Goal: Transaction & Acquisition: Purchase product/service

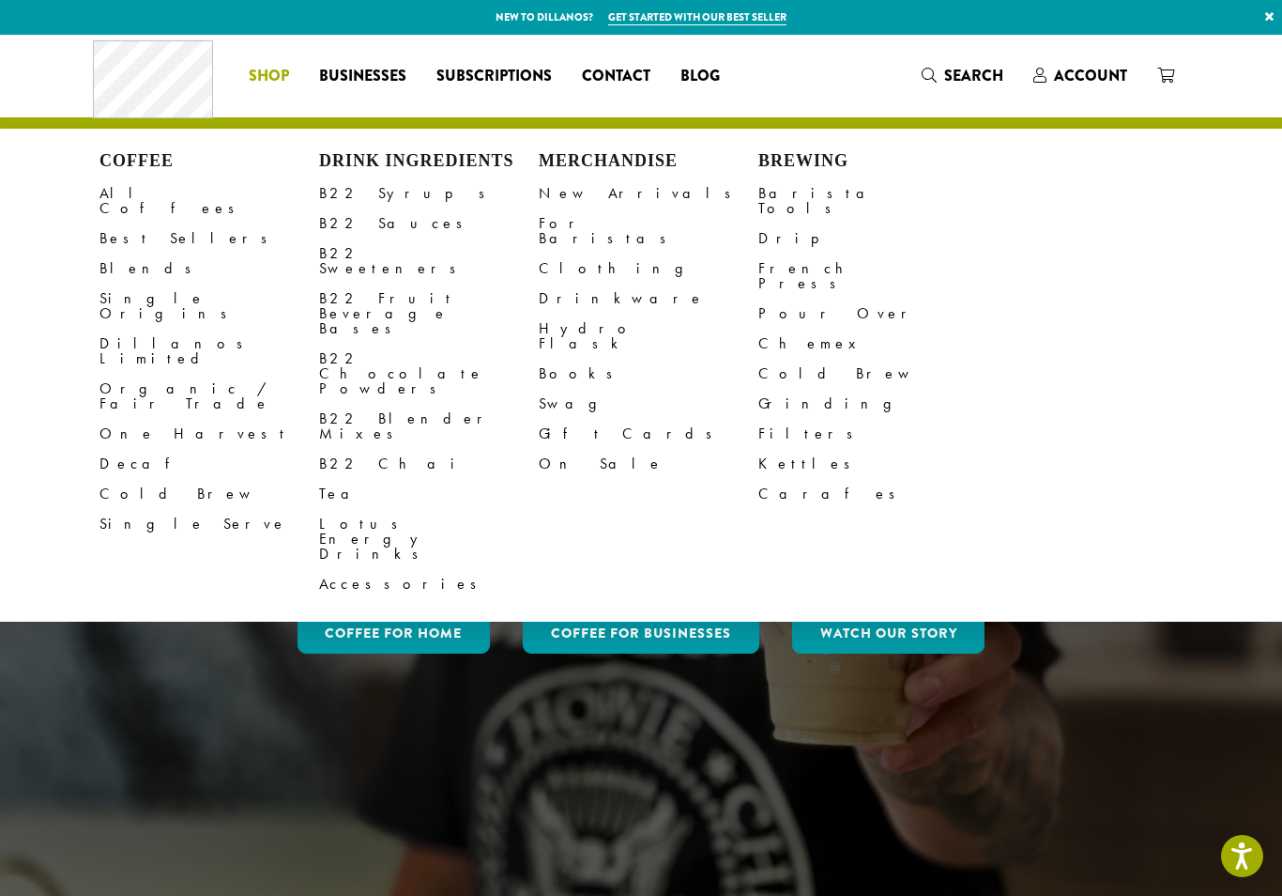
click at [324, 233] on link "B22 Sauces" at bounding box center [429, 223] width 220 height 30
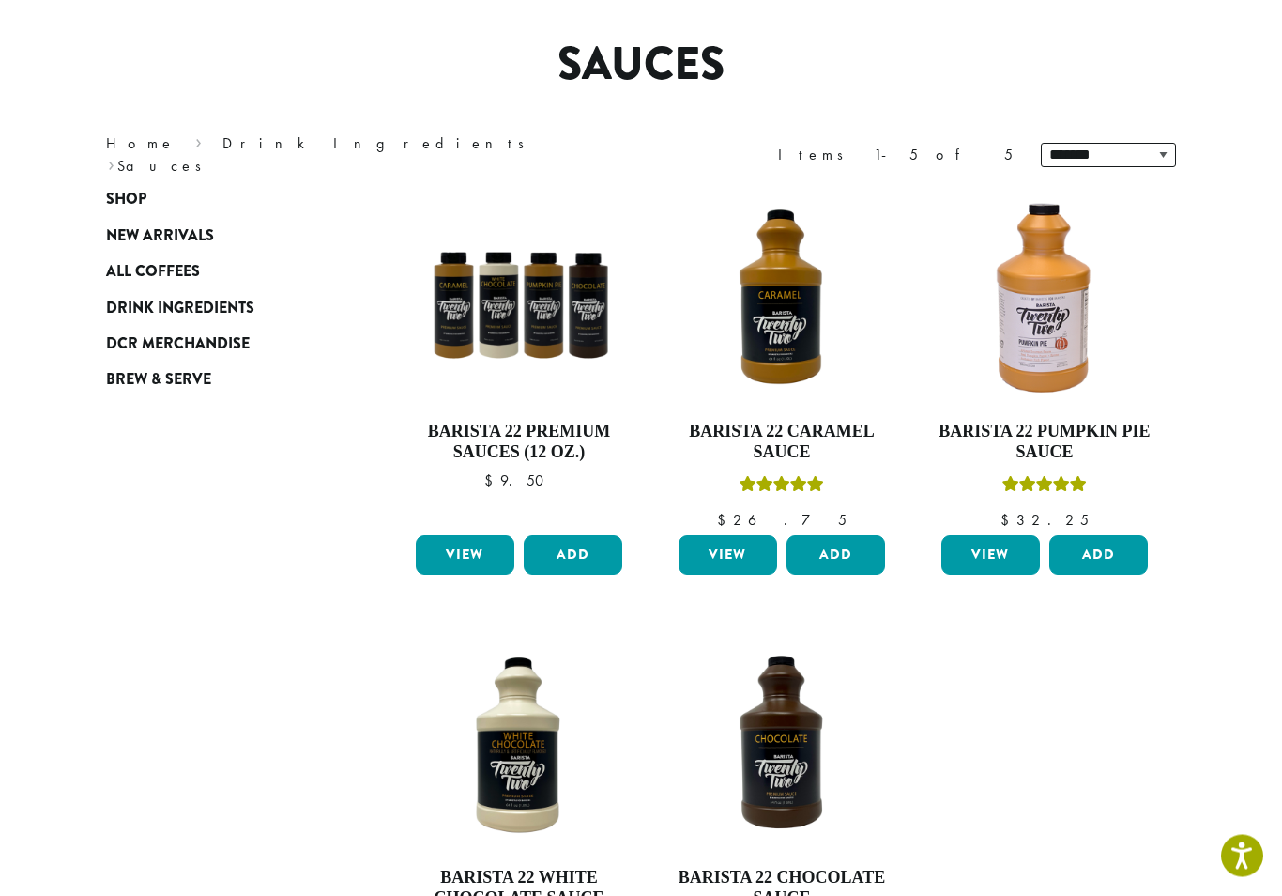
scroll to position [135, 0]
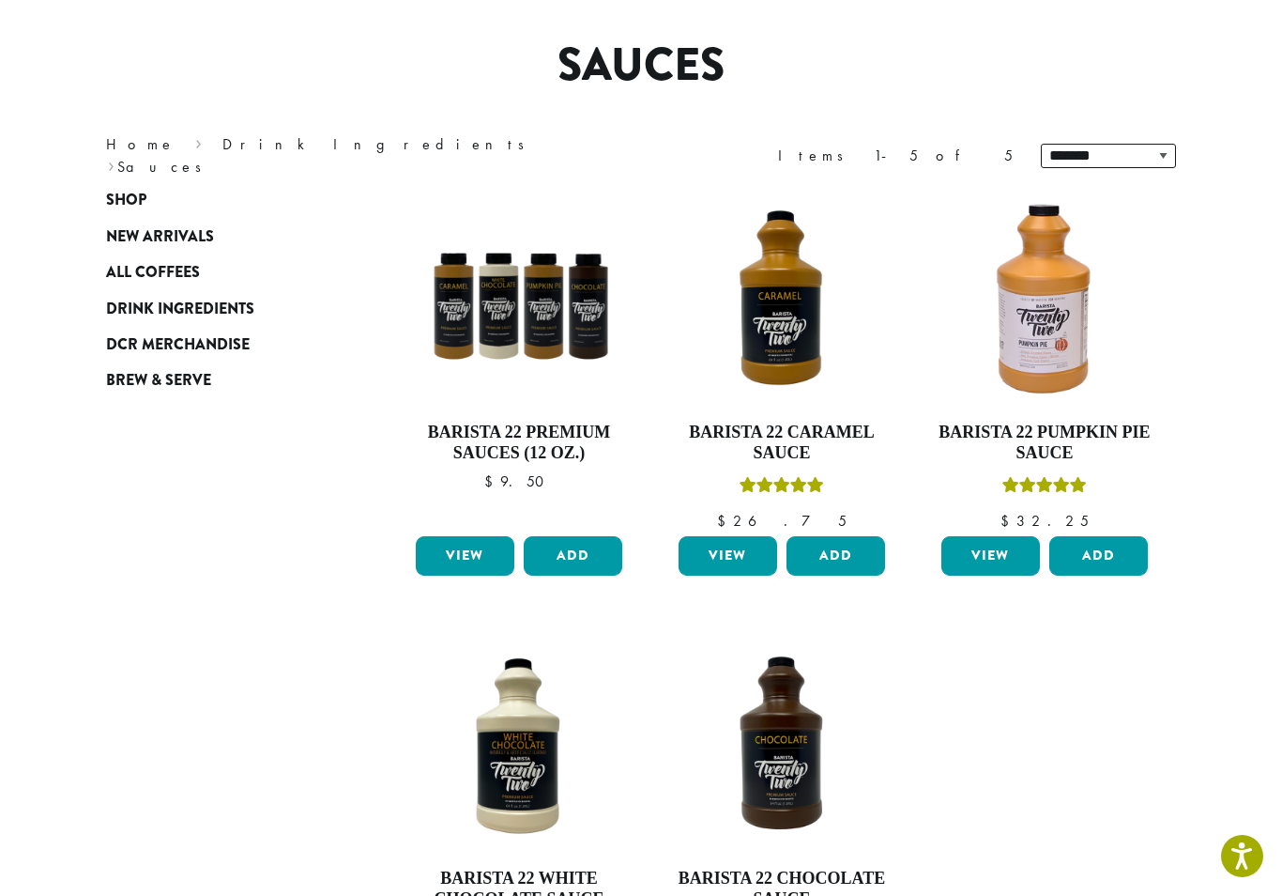
click at [455, 560] on link "View" at bounding box center [465, 555] width 99 height 39
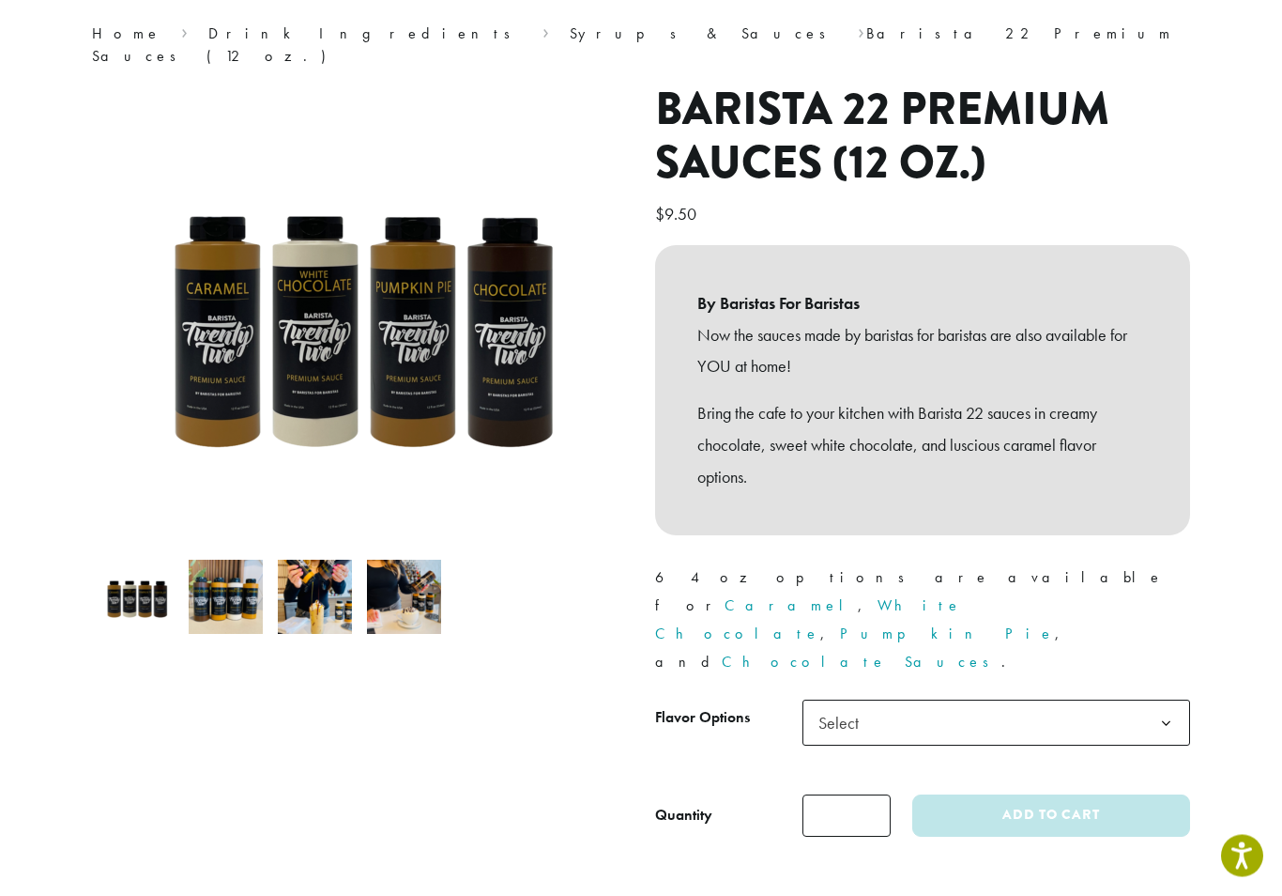
scroll to position [151, 0]
click at [1165, 700] on b at bounding box center [1166, 723] width 46 height 46
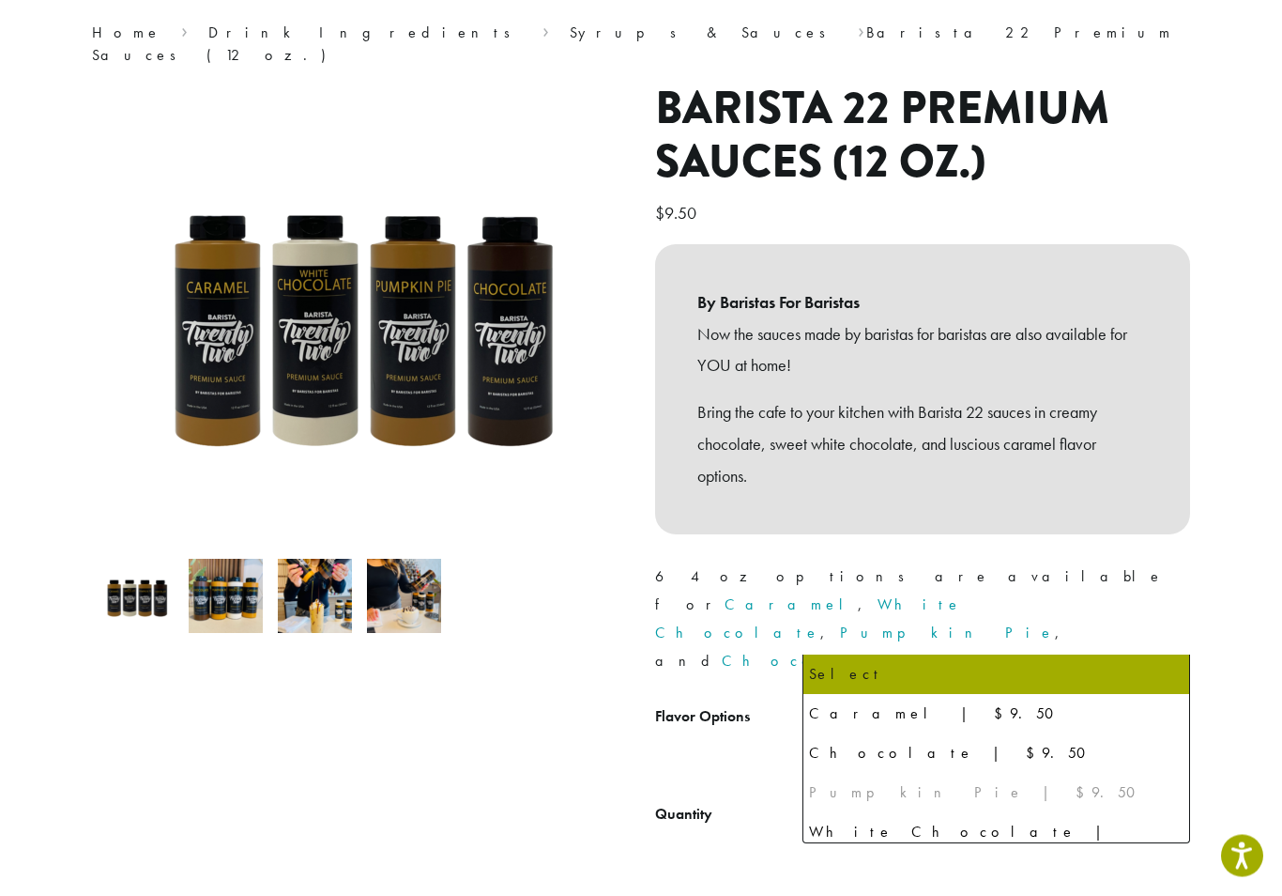
scroll to position [152, 0]
click at [916, 797] on div "Pumpkin Pie | $9.50" at bounding box center [996, 792] width 375 height 28
click at [1033, 622] on link "Pumpkin Pie" at bounding box center [947, 632] width 215 height 20
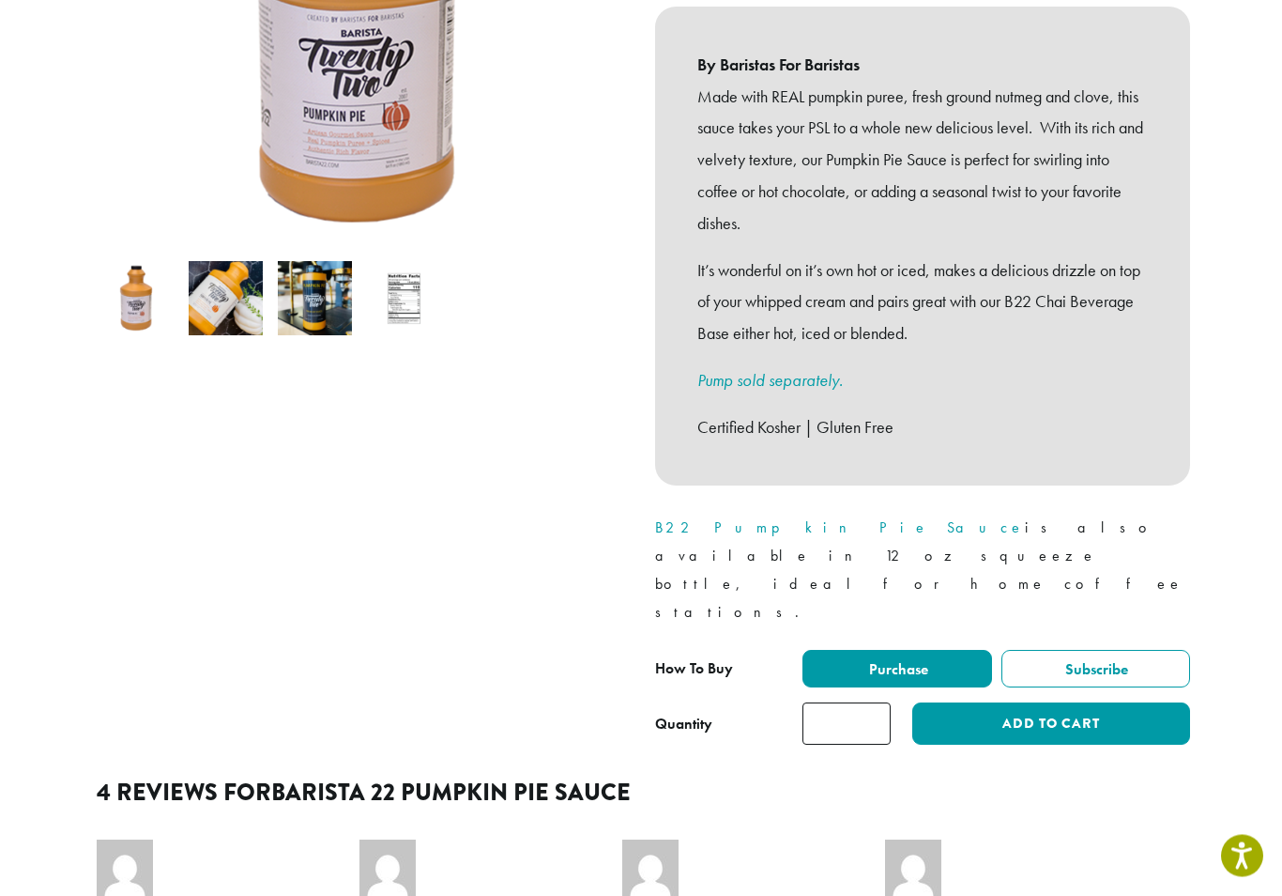
scroll to position [450, 0]
click at [739, 514] on p "B22 Pumpkin Pie Sauce is also available in 12 oz squeeze bottle, ideal for home…" at bounding box center [922, 570] width 535 height 113
click at [772, 517] on link "B22 Pumpkin Pie Sauce" at bounding box center [840, 527] width 370 height 20
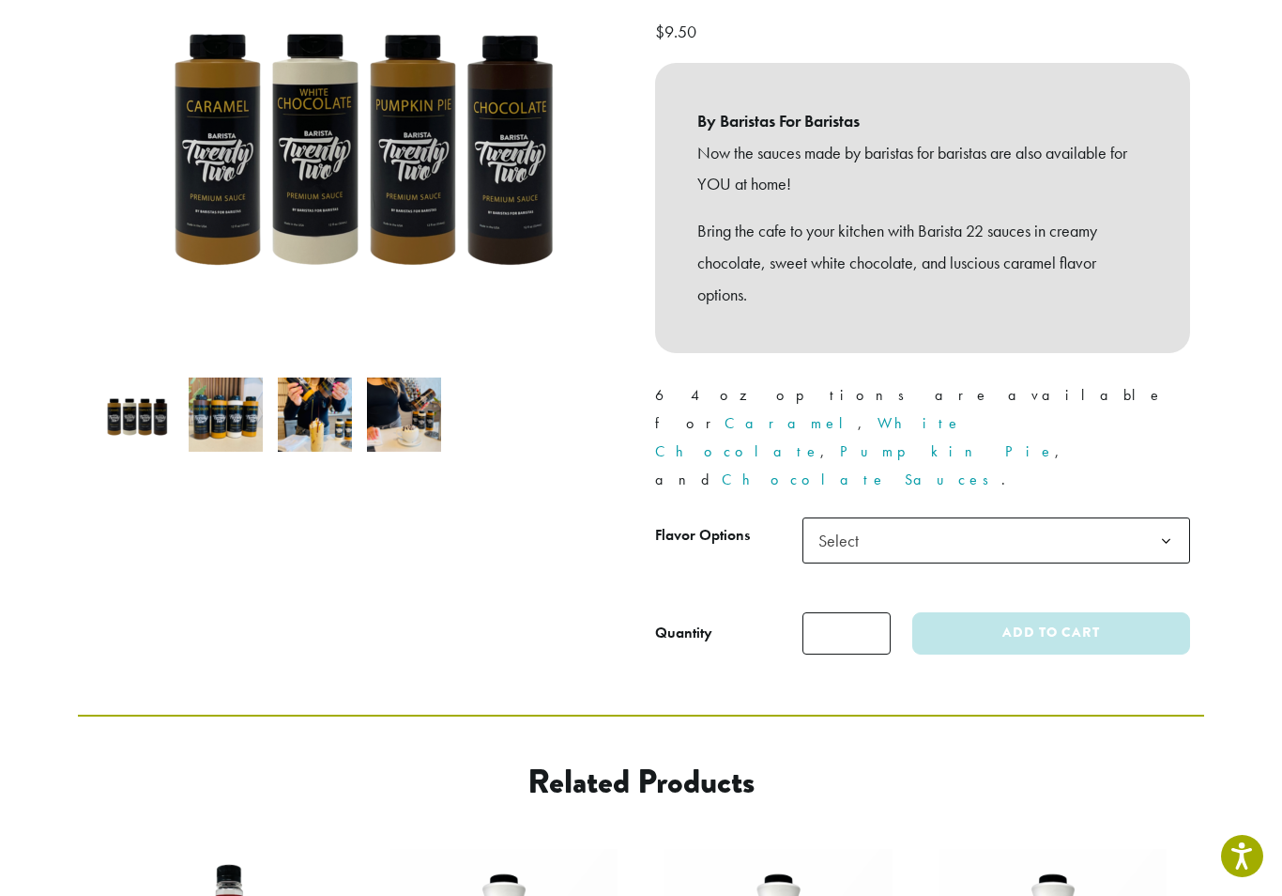
scroll to position [331, 0]
click at [1158, 520] on b at bounding box center [1166, 543] width 46 height 46
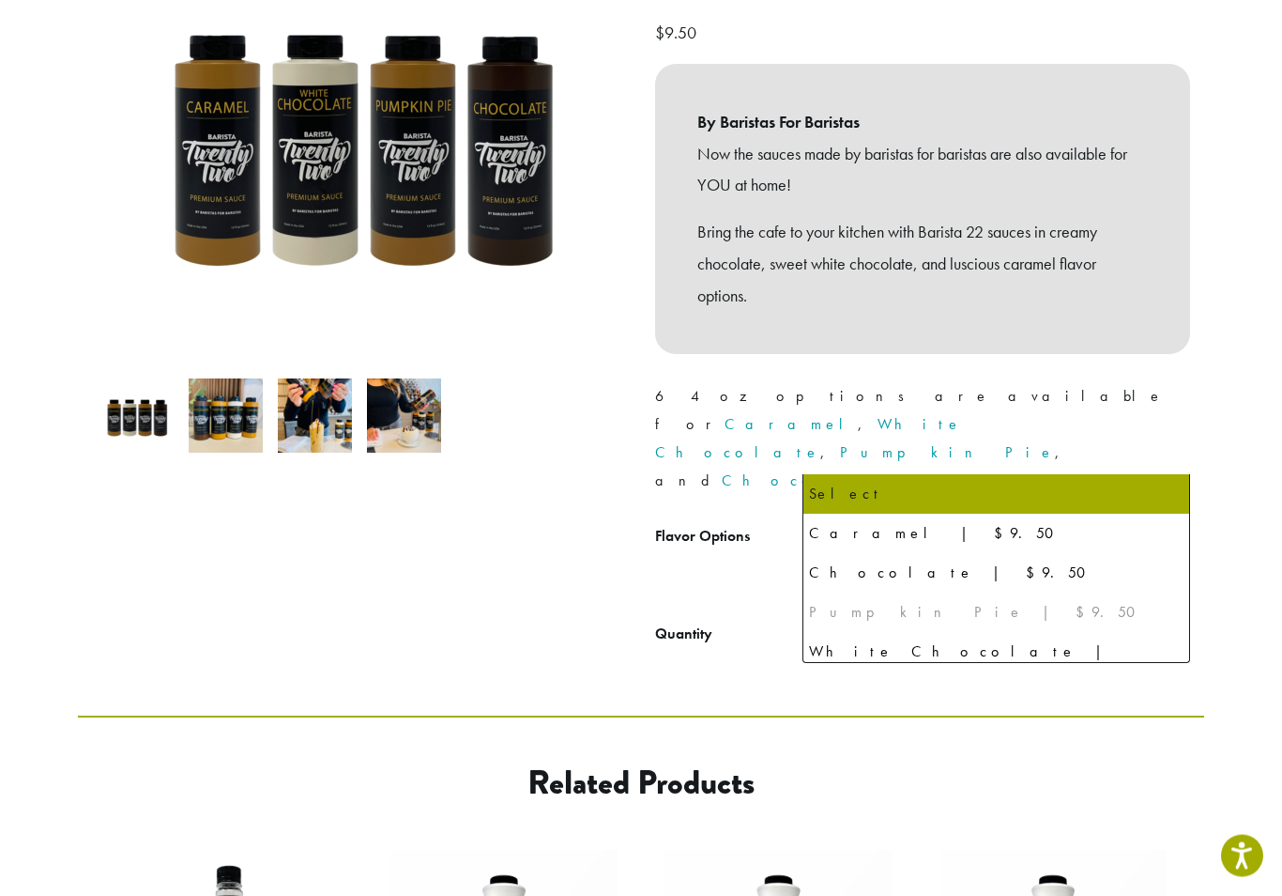
scroll to position [332, 0]
click at [1033, 442] on link "Pumpkin Pie" at bounding box center [947, 452] width 215 height 20
